Goal: Check status: Check status

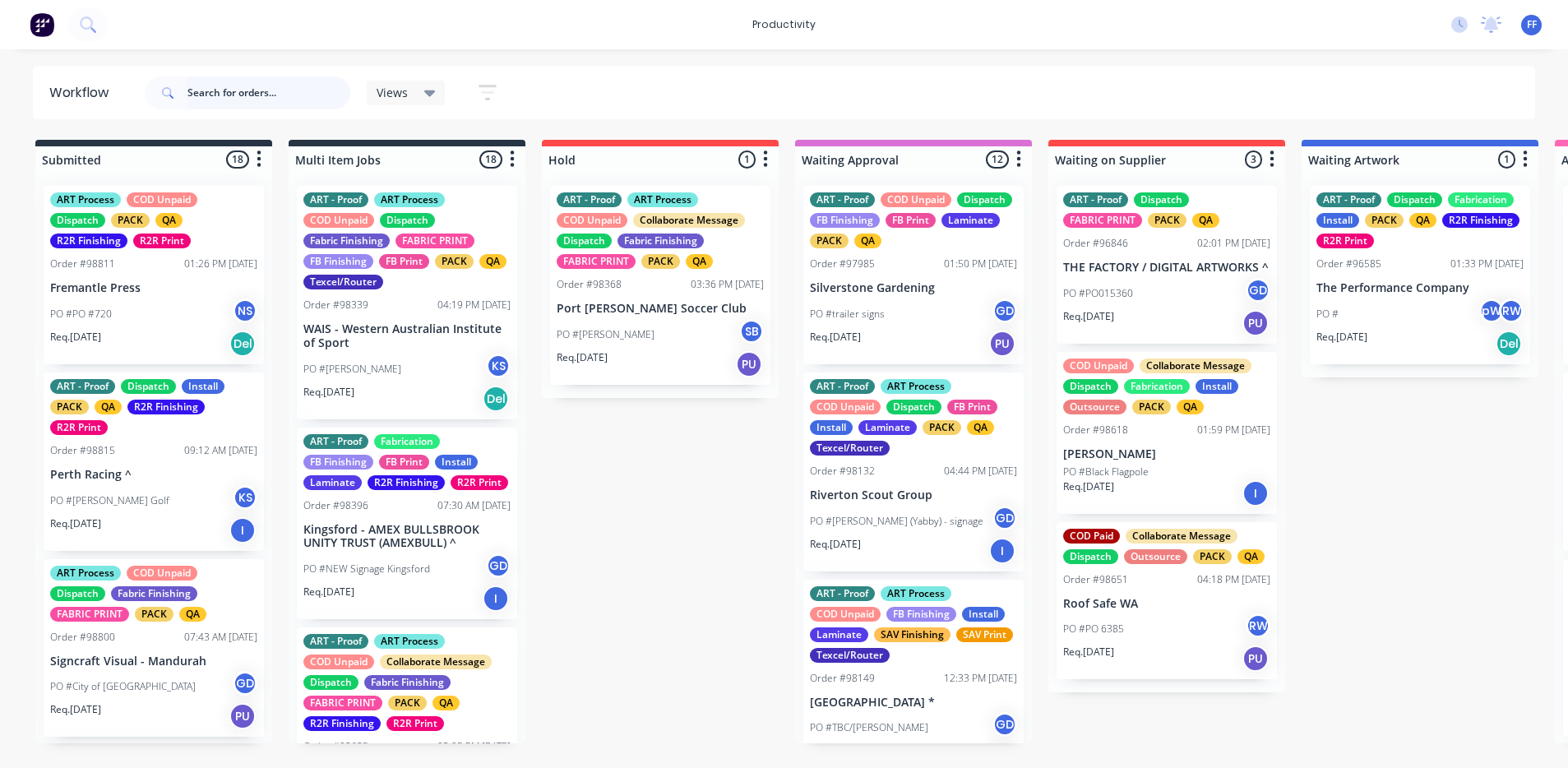
click at [240, 87] on input "text" at bounding box center [269, 93] width 162 height 33
click at [235, 94] on input "text" at bounding box center [269, 93] width 162 height 33
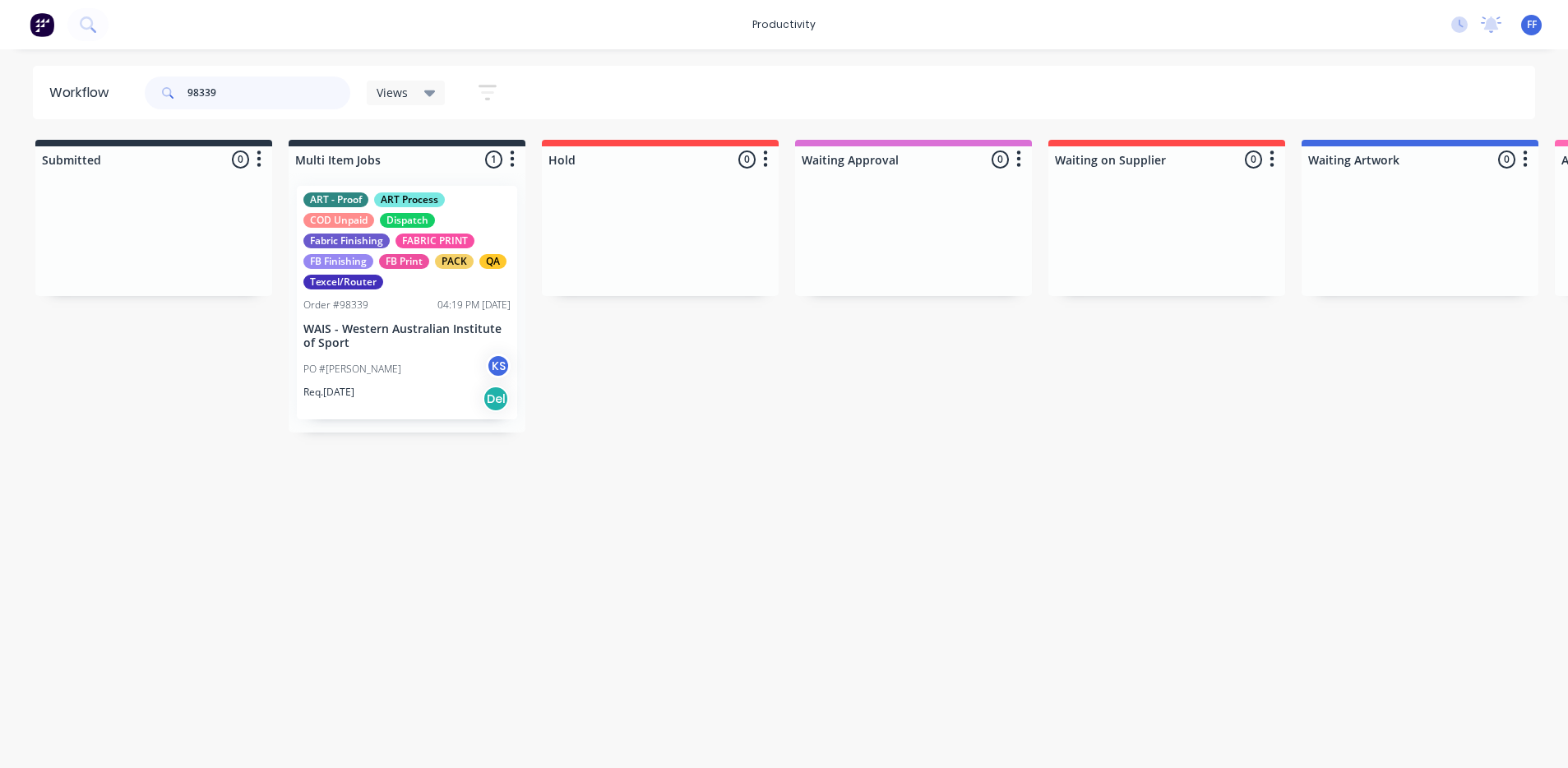
type input "98339"
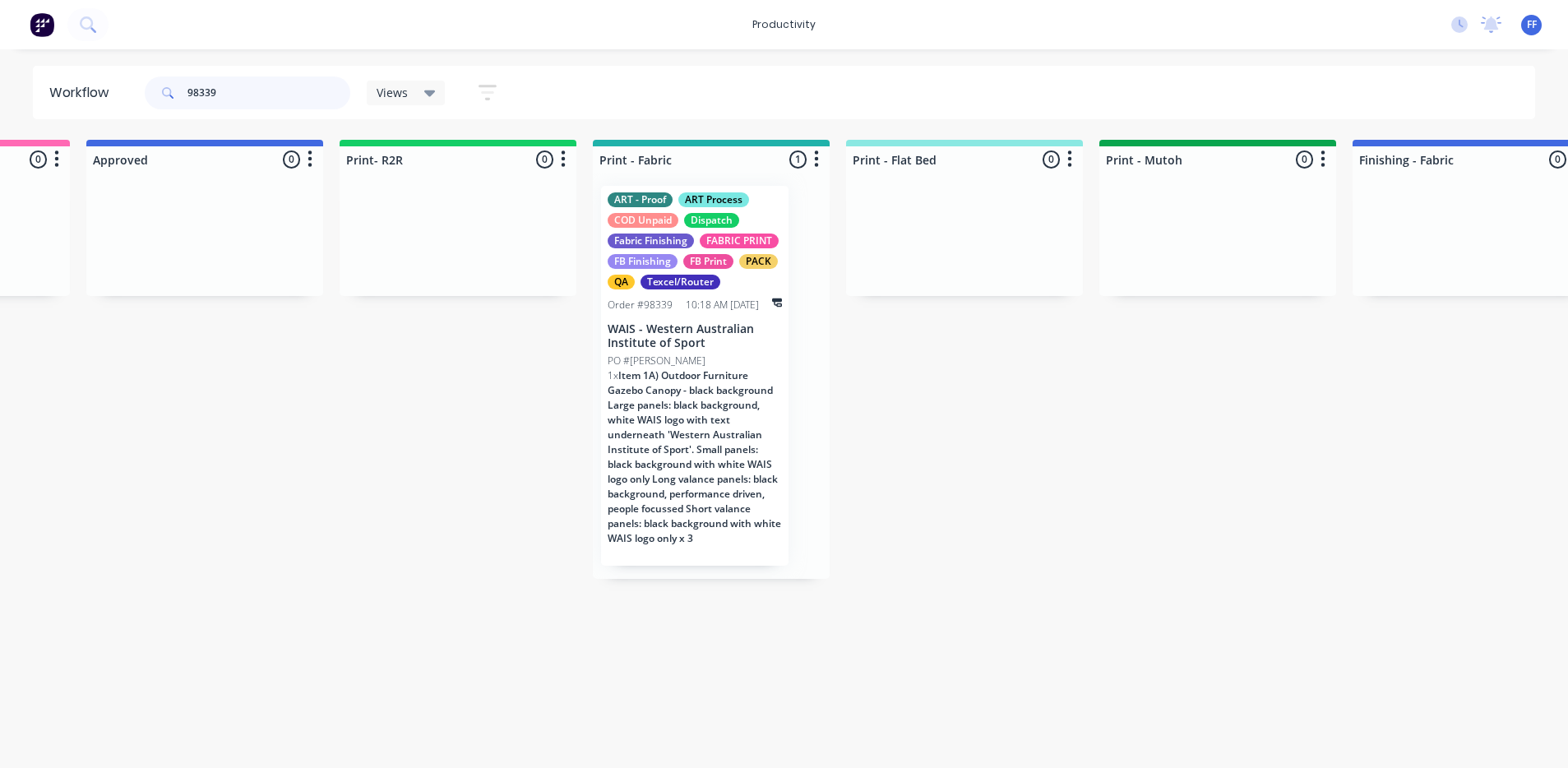
scroll to position [0, 1732]
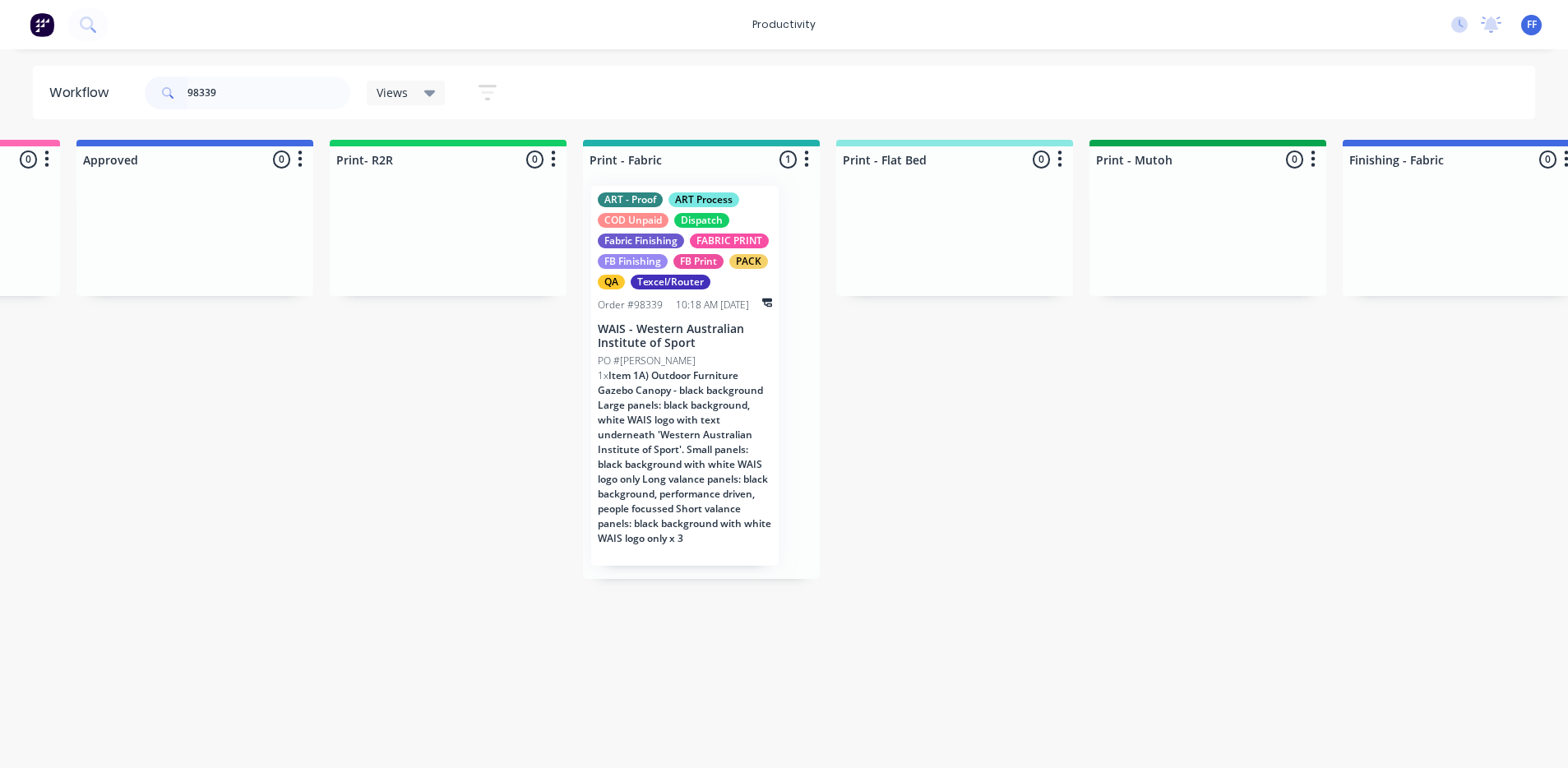
click at [643, 526] on span "Item 1A) Outdoor Furniture Gazebo Canopy - black background Large panels: black…" at bounding box center [684, 456] width 173 height 177
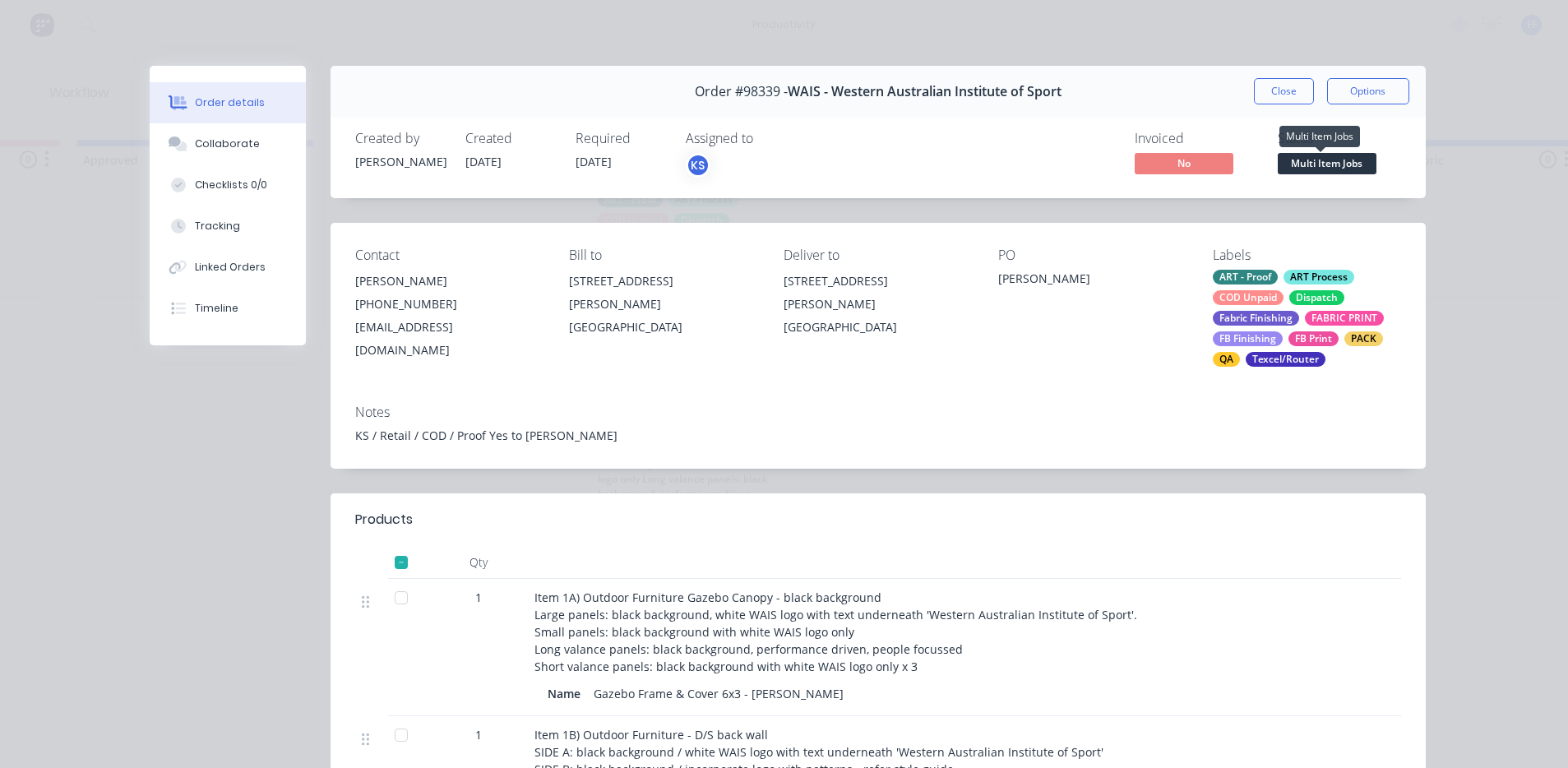
click at [1278, 167] on span "Multi Item Jobs" at bounding box center [1327, 162] width 99 height 21
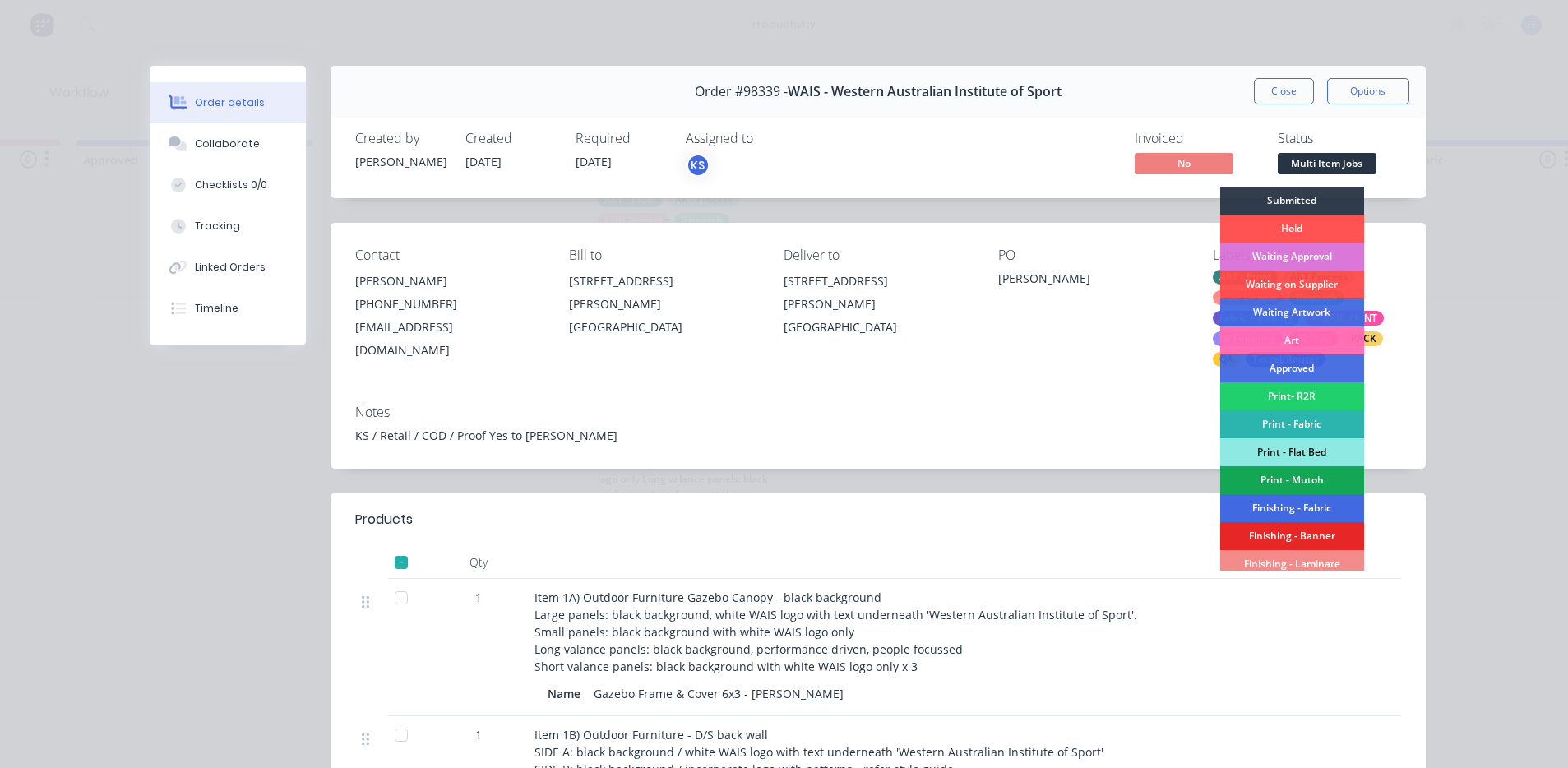
scroll to position [164, 0]
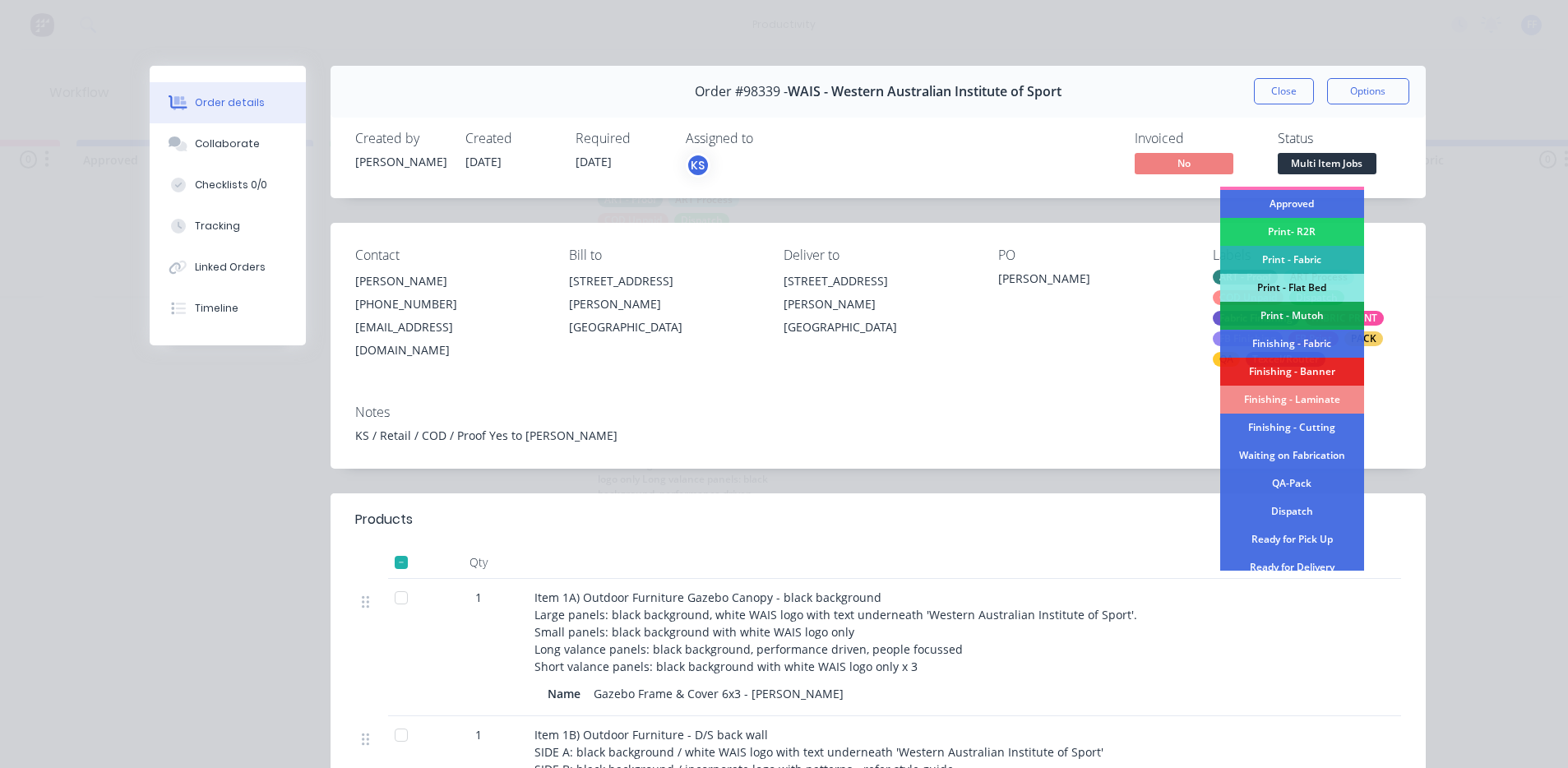
drag, startPoint x: 1104, startPoint y: 295, endPoint x: 1104, endPoint y: 277, distance: 18.0
click at [1104, 294] on div "PO [PERSON_NAME]" at bounding box center [1092, 307] width 188 height 119
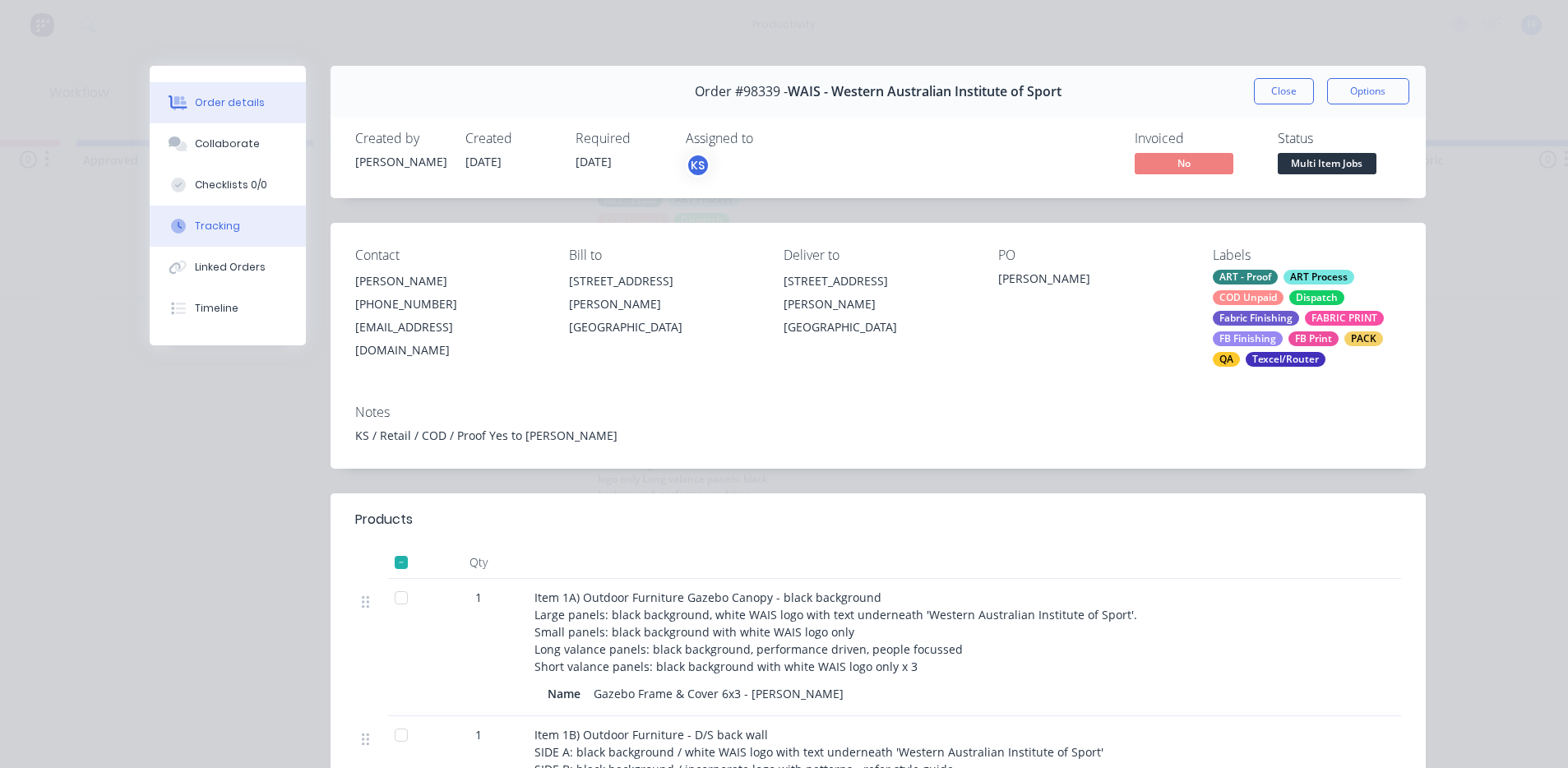
click at [236, 219] on button "Tracking" at bounding box center [228, 226] width 157 height 41
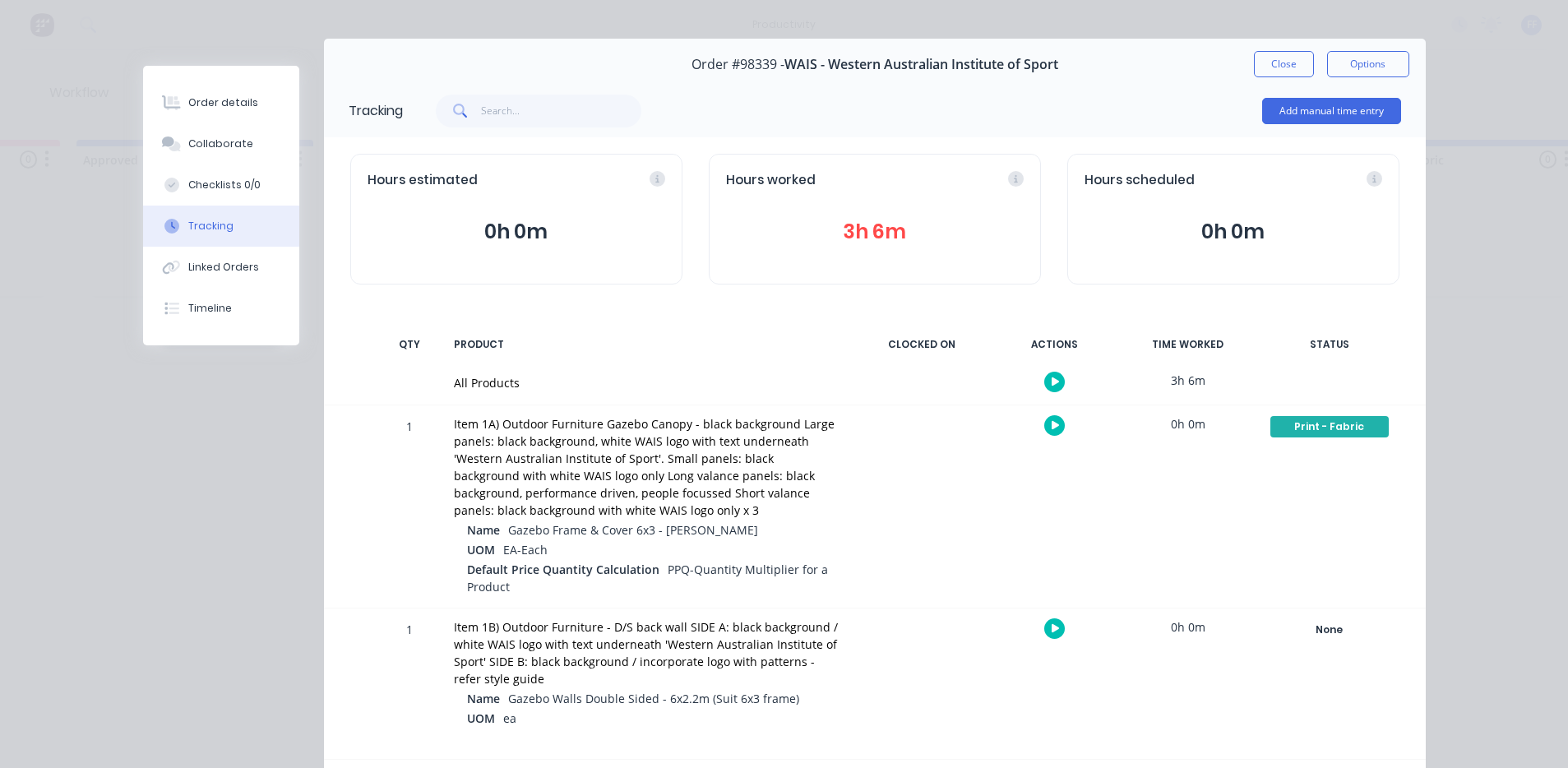
scroll to position [0, 0]
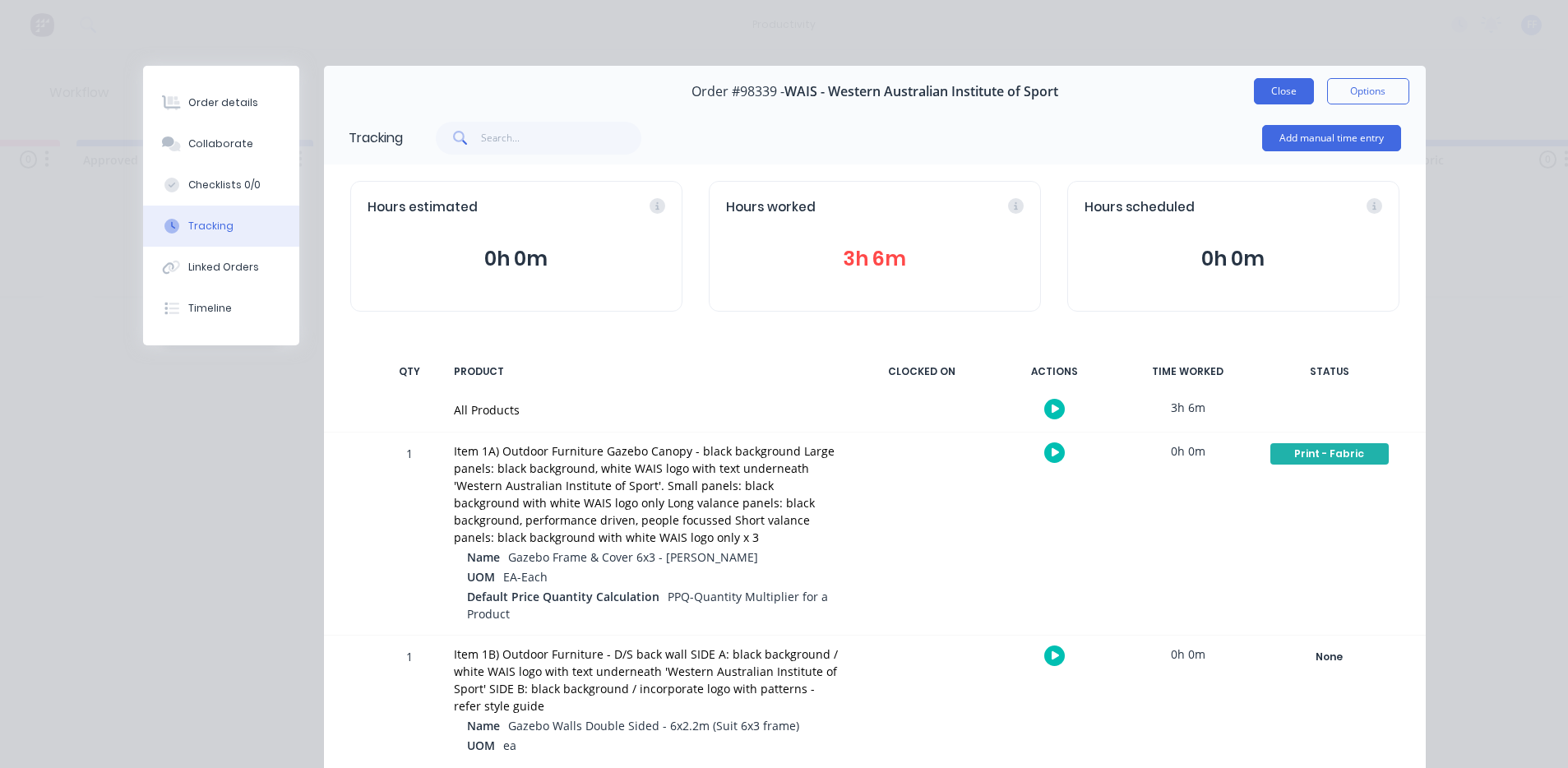
click at [1265, 91] on button "Close" at bounding box center [1283, 91] width 60 height 26
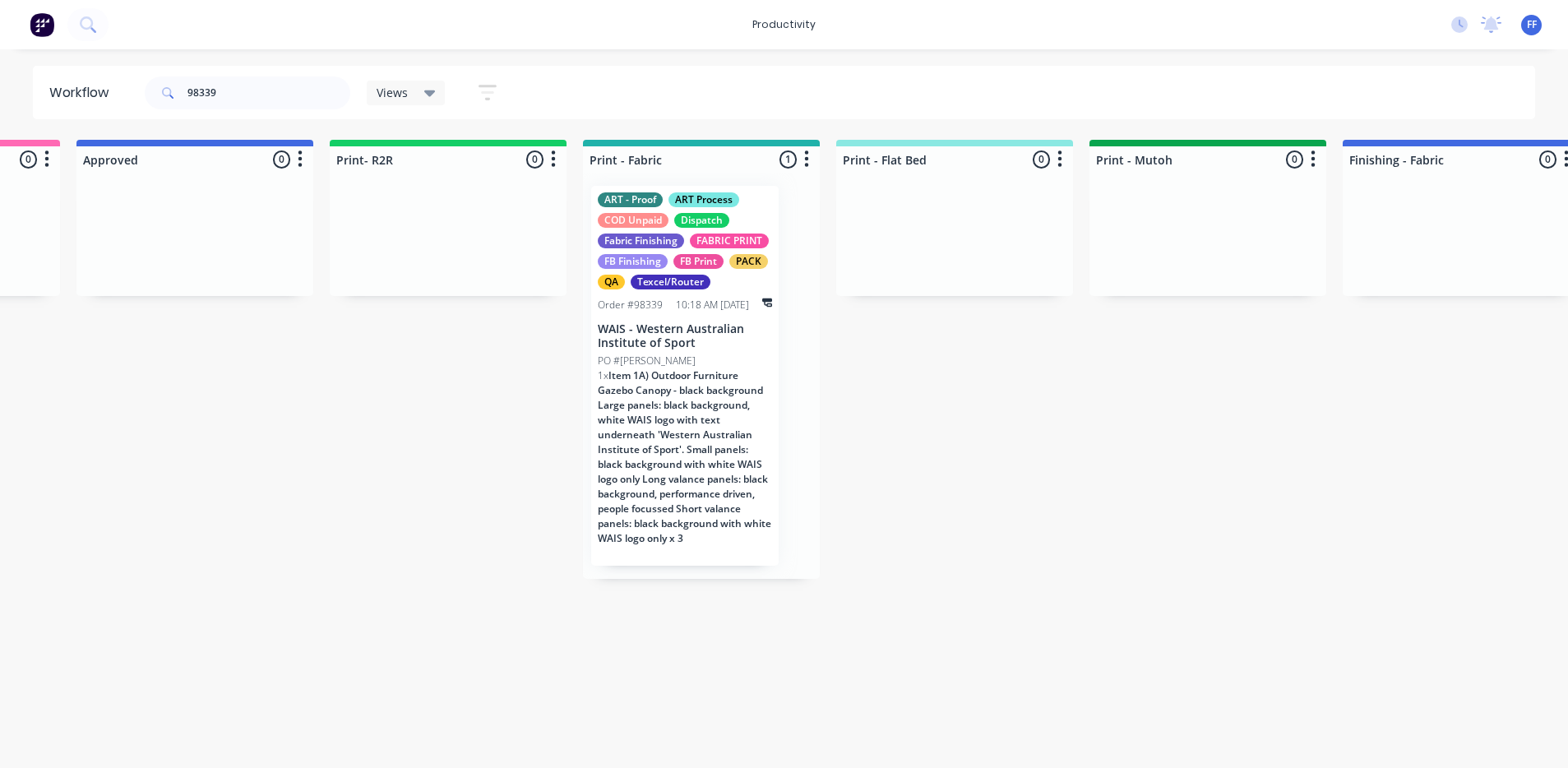
click at [908, 527] on div "Submitted 0 Sort By Created date Required date Order number Customer name Most …" at bounding box center [1415, 359] width 6320 height 439
